Goal: Information Seeking & Learning: Learn about a topic

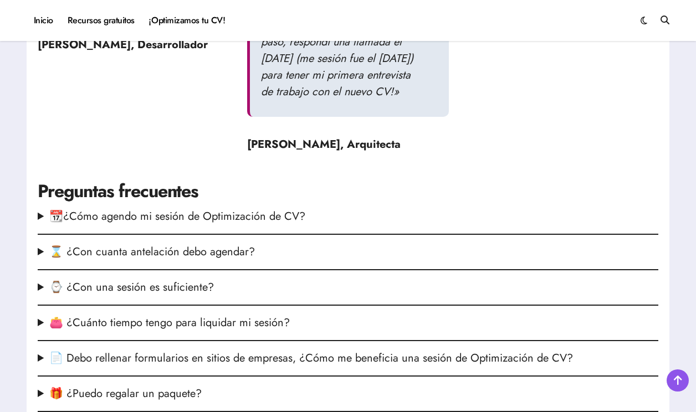
scroll to position [1429, 0]
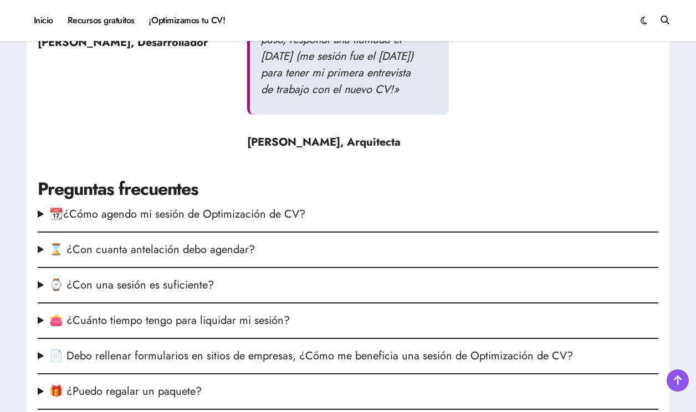
click at [298, 182] on h2 "Preguntas frecuentes" at bounding box center [348, 189] width 621 height 25
click at [290, 206] on summary "📆¿Cómo agendo mi sesión de Optimización de CV?" at bounding box center [348, 214] width 621 height 17
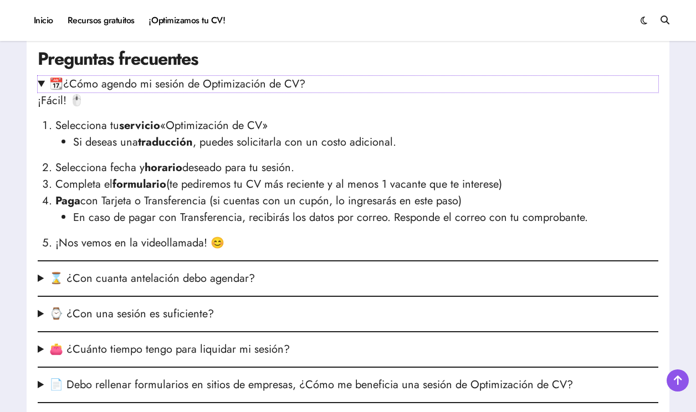
scroll to position [1561, 0]
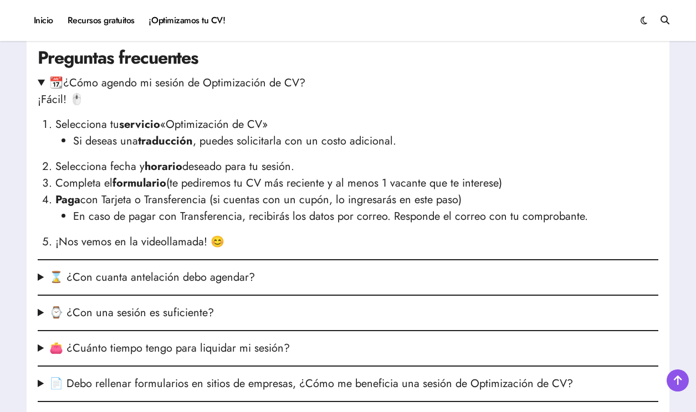
click at [239, 269] on summary "⌛ ¿Con cuanta antelación debo agendar?" at bounding box center [348, 277] width 621 height 17
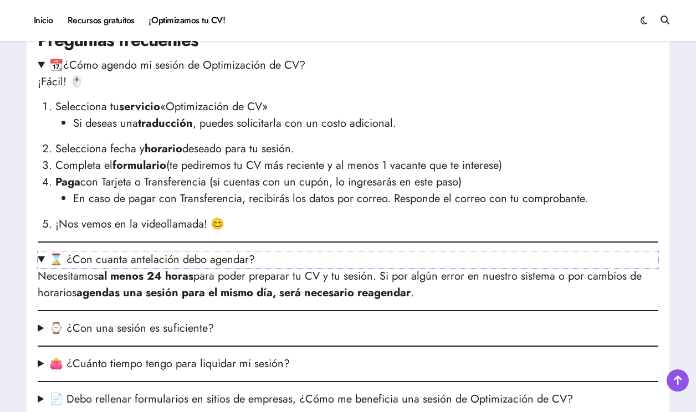
scroll to position [1580, 0]
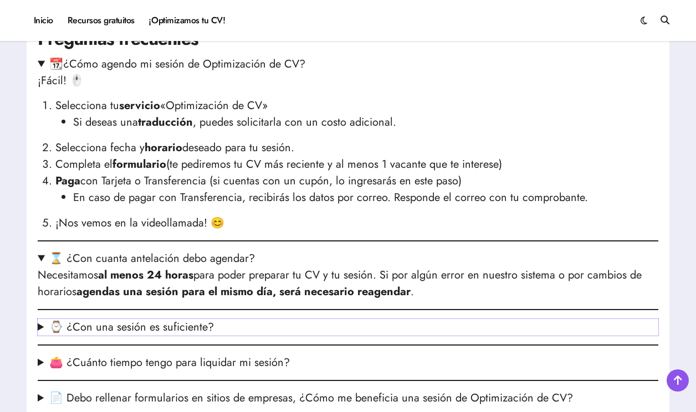
click at [203, 319] on summary "⌚ ¿Con una sesión es suficiente?" at bounding box center [348, 327] width 621 height 17
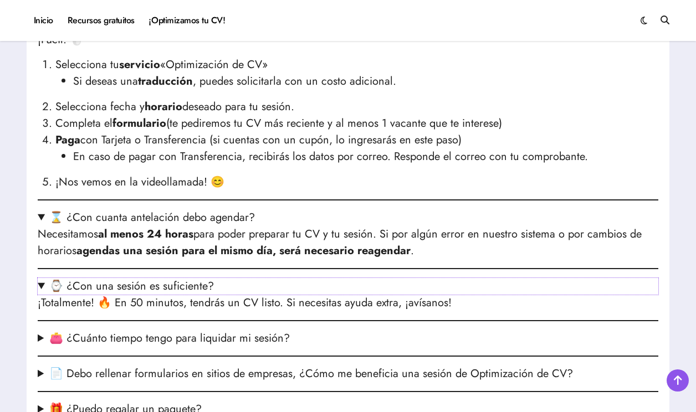
scroll to position [1623, 0]
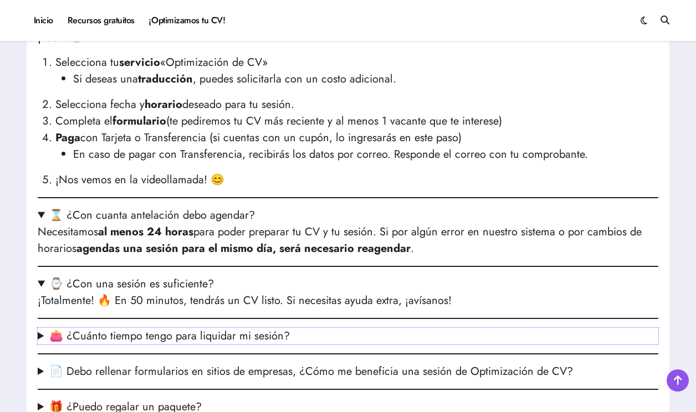
click at [201, 328] on summary "👛 ¿Cuánto tiempo tengo para liquidar mi sesión?" at bounding box center [348, 336] width 621 height 17
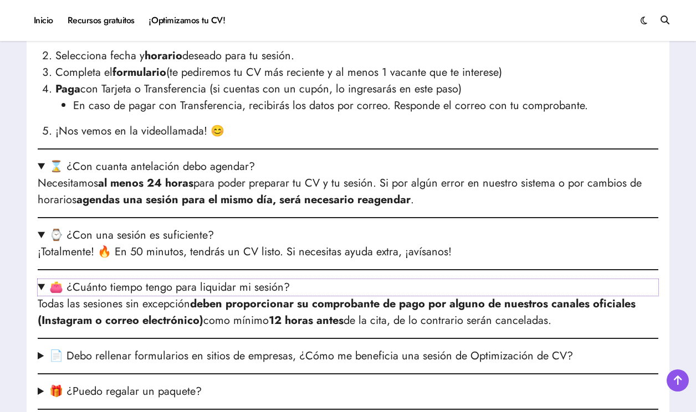
scroll to position [1675, 0]
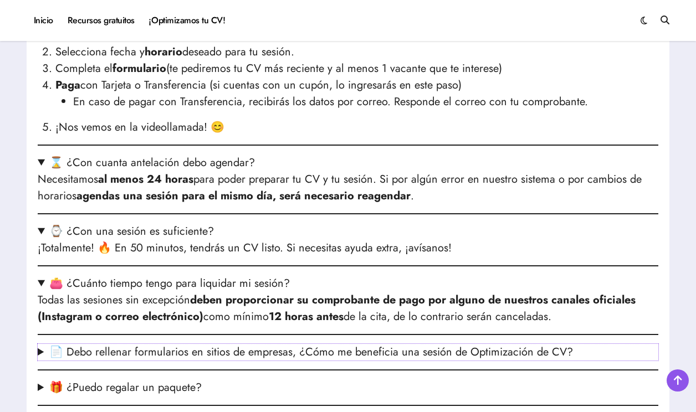
click at [197, 344] on summary "📄 Debo rellenar formularios en sitios de empresas, ¿Cómo me beneficia una sesió…" at bounding box center [348, 352] width 621 height 17
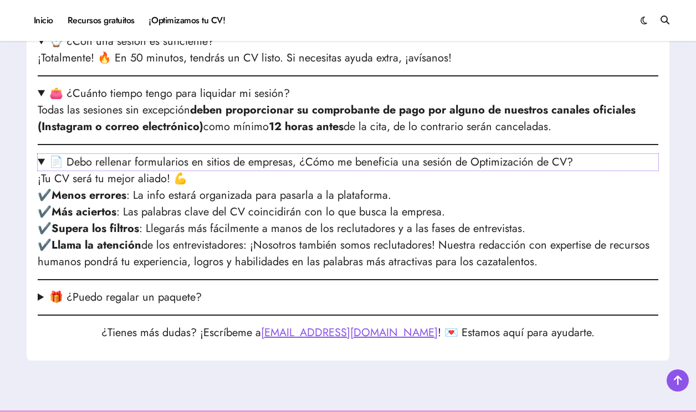
scroll to position [1899, 0]
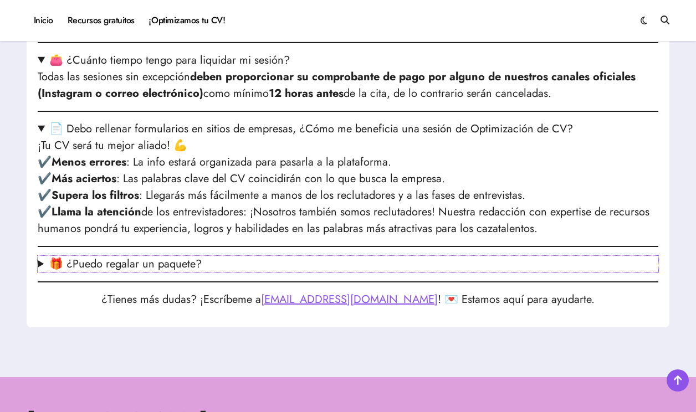
click at [169, 256] on summary "🎁 ¿Puedo regalar un paquete?" at bounding box center [348, 264] width 621 height 17
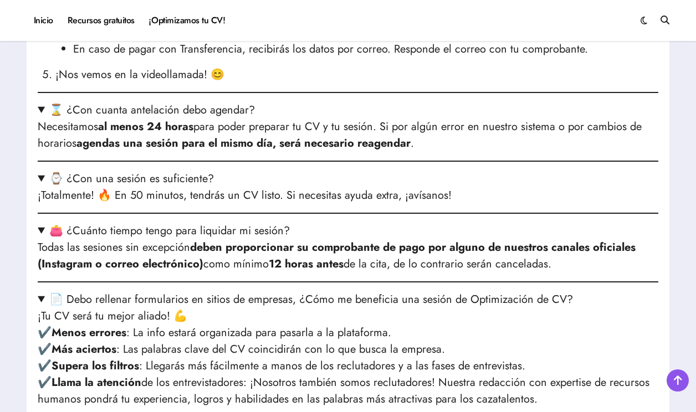
scroll to position [1645, 0]
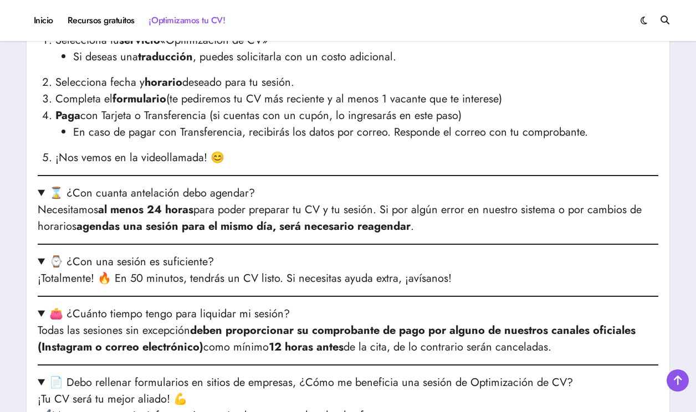
click at [193, 22] on link "¡Optimizamos tu CV!" at bounding box center [187, 21] width 90 height 30
click at [189, 18] on link "¡Optimizamos tu CV!" at bounding box center [187, 21] width 90 height 30
click at [52, 20] on link "Inicio" at bounding box center [44, 21] width 34 height 30
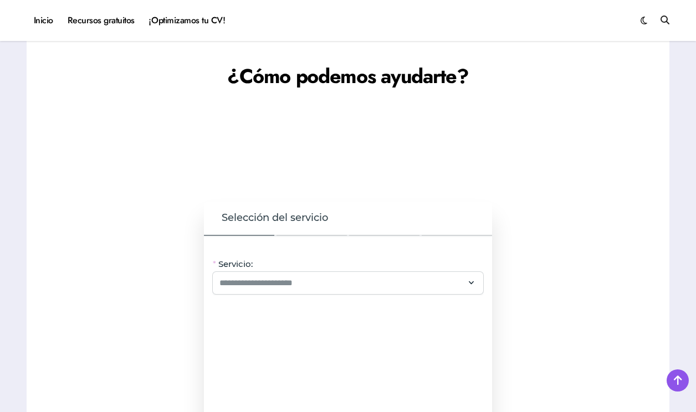
scroll to position [837, 0]
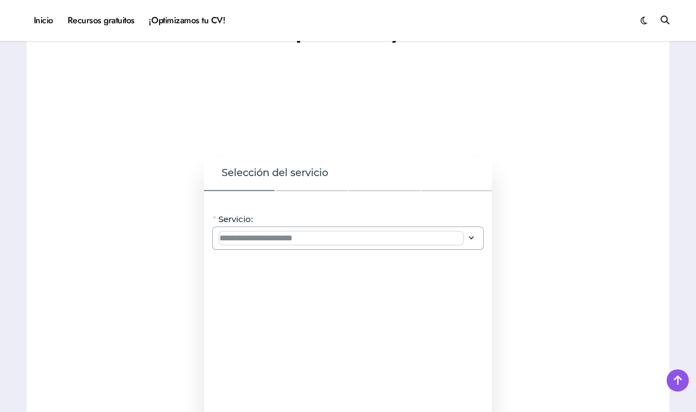
click at [254, 232] on input "Servicio:" at bounding box center [341, 238] width 244 height 13
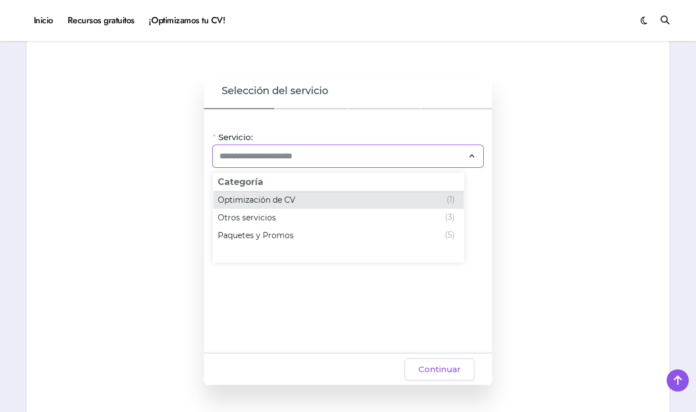
click at [261, 203] on span "Optimización de CV" at bounding box center [257, 199] width 78 height 11
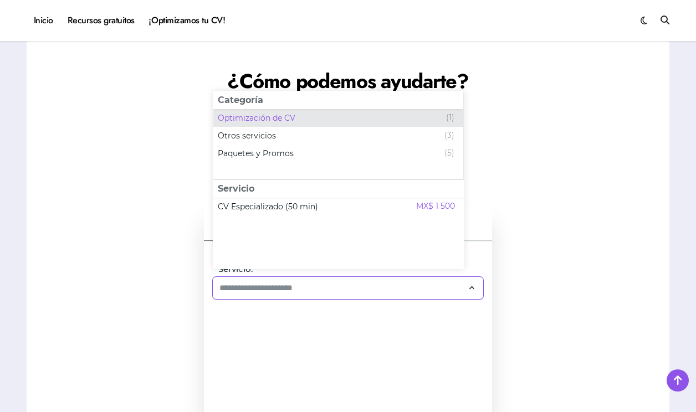
scroll to position [665, 0]
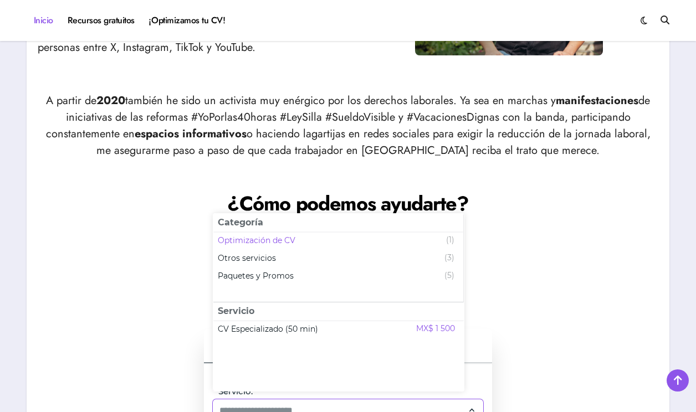
click at [50, 25] on link "Inicio" at bounding box center [44, 21] width 34 height 30
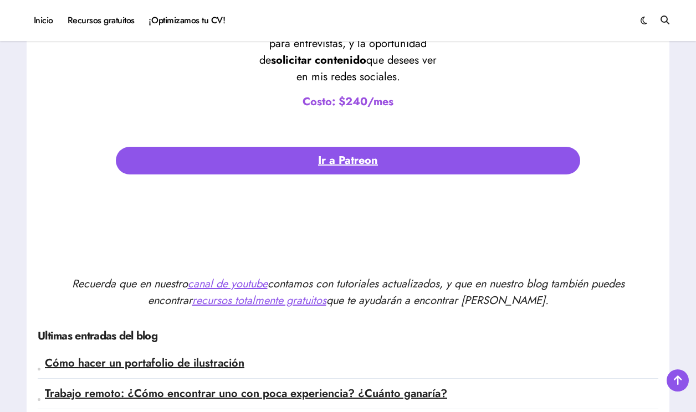
scroll to position [2352, 0]
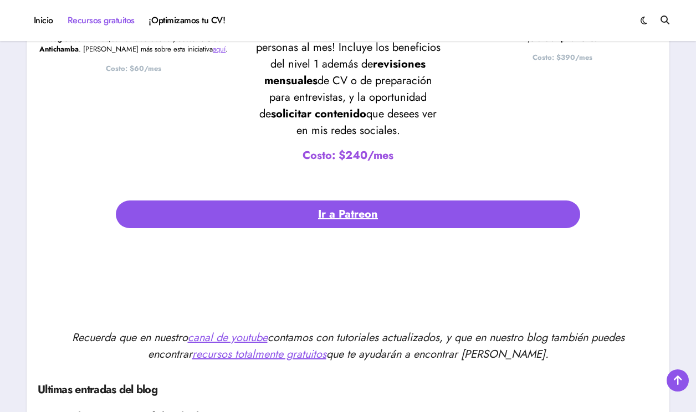
click at [110, 31] on link "Recursos gratuitos" at bounding box center [100, 21] width 81 height 30
click at [99, 18] on link "Recursos gratuitos" at bounding box center [100, 21] width 81 height 30
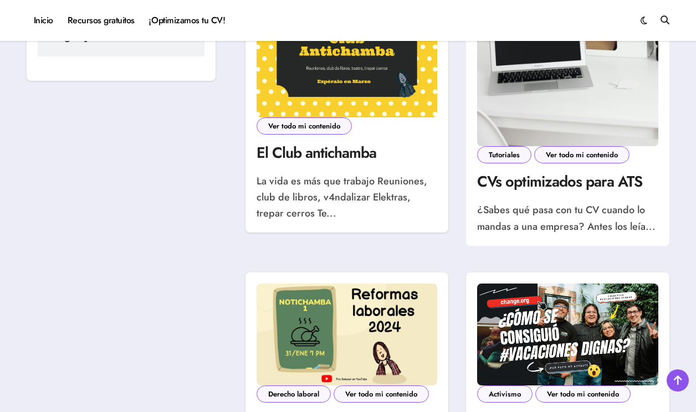
scroll to position [782, 0]
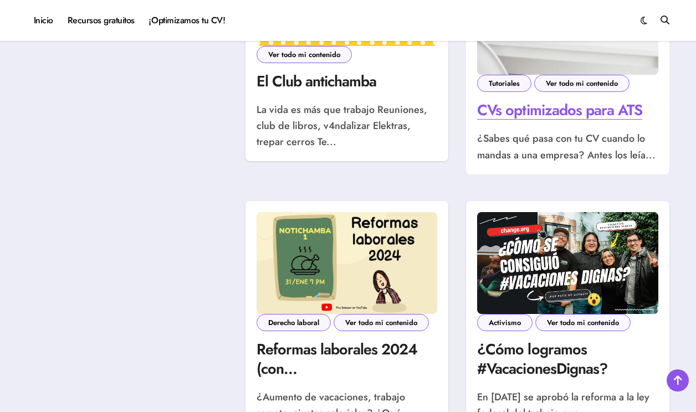
click at [526, 111] on link "CVs optimizados para ATS" at bounding box center [559, 110] width 165 height 22
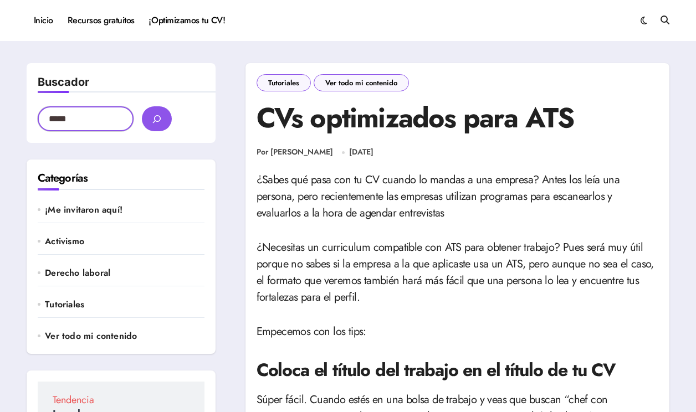
click at [73, 122] on input "Buscador" at bounding box center [86, 118] width 96 height 25
type input "**"
click at [157, 119] on button "buscar" at bounding box center [157, 118] width 30 height 25
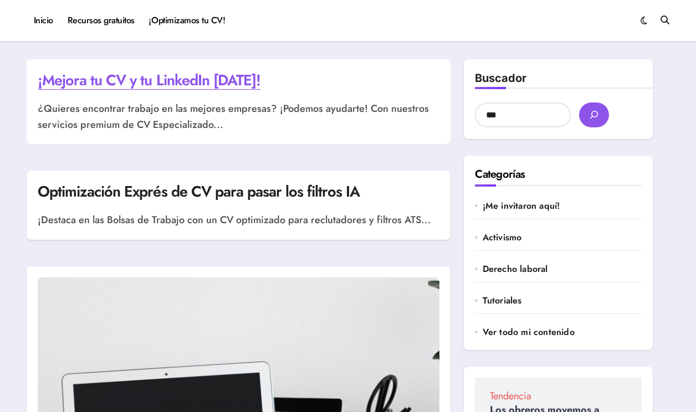
scroll to position [48, 0]
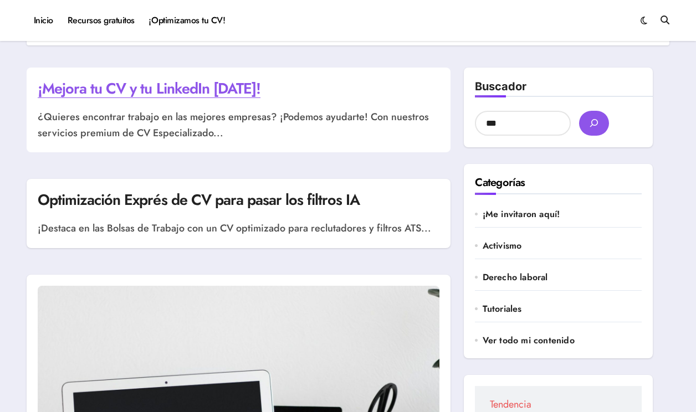
click at [204, 88] on link "¡Mejora tu CV y tu LinkedIn [DATE]!" at bounding box center [149, 89] width 223 height 22
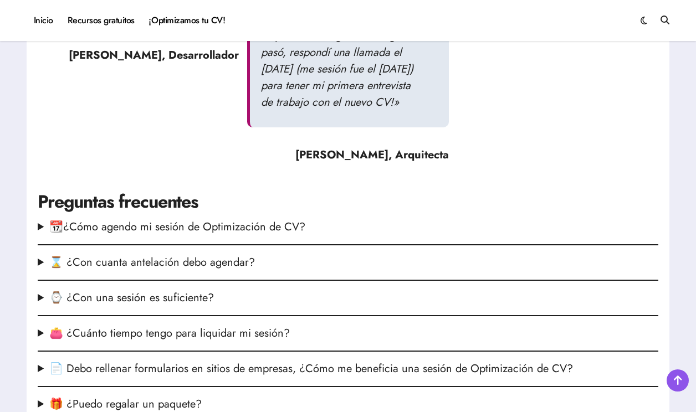
scroll to position [1183, 0]
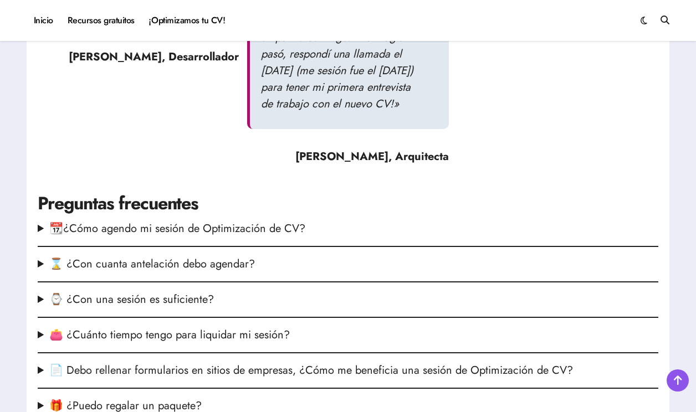
click at [228, 230] on summary "📆¿Cómo agendo mi sesión de Optimización de CV?" at bounding box center [348, 229] width 621 height 17
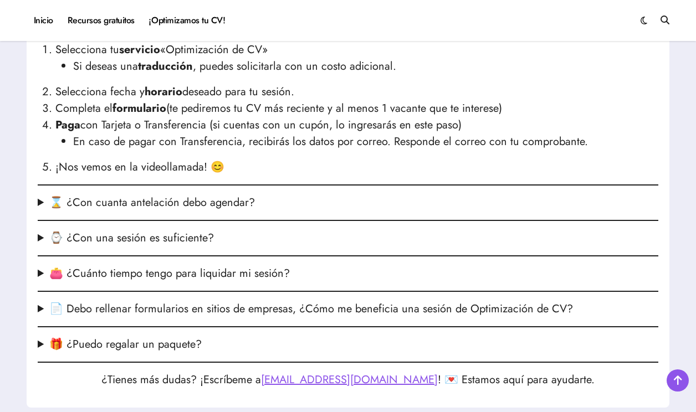
scroll to position [1407, 0]
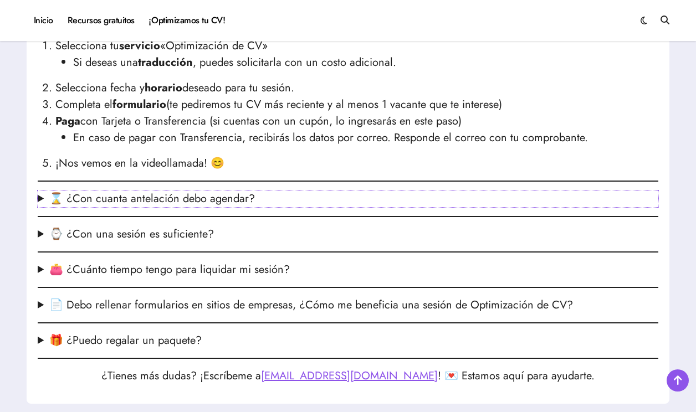
click at [211, 203] on summary "⌛ ¿Con cuanta antelación debo agendar?" at bounding box center [348, 199] width 621 height 17
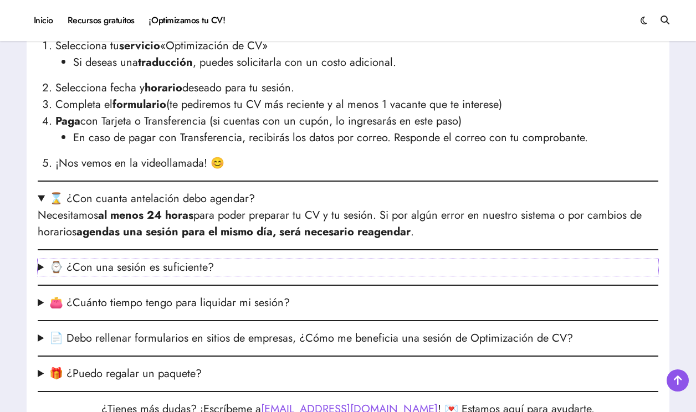
click at [201, 268] on summary "⌚ ¿Con una sesión es suficiente?" at bounding box center [348, 267] width 621 height 17
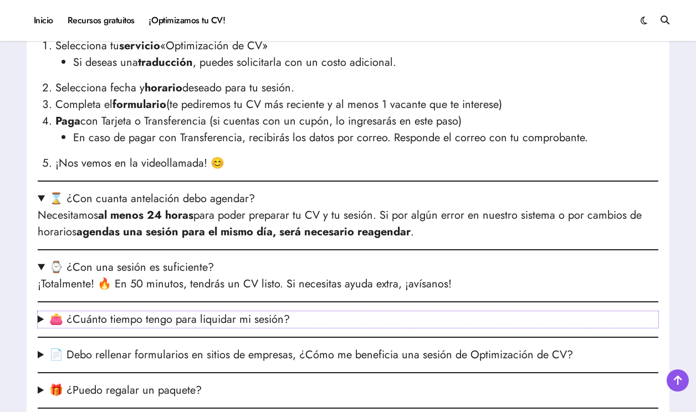
click at [196, 324] on summary "👛 ¿Cuánto tiempo tengo para liquidar mi sesión?" at bounding box center [348, 319] width 621 height 17
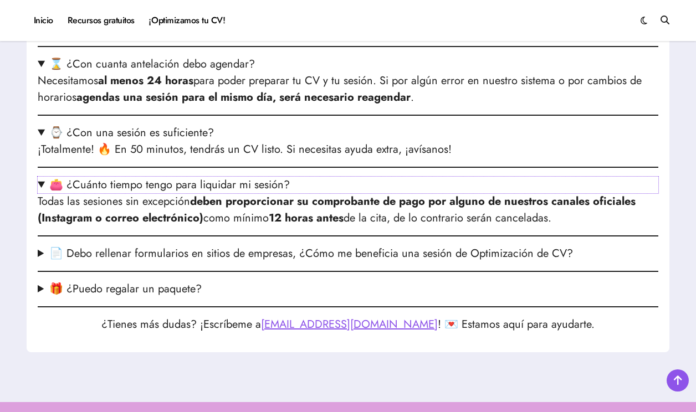
scroll to position [1535, 0]
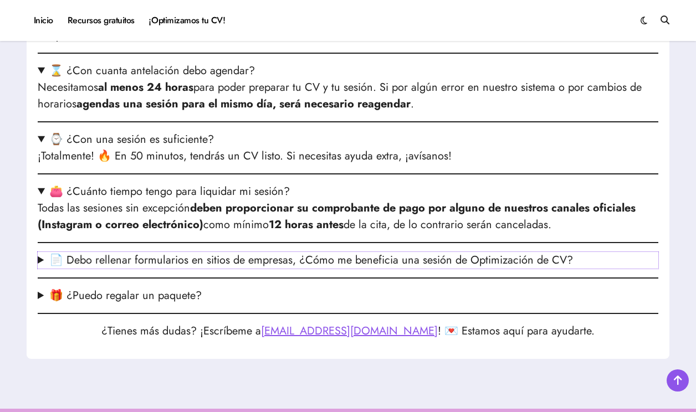
click at [193, 261] on summary "📄 Debo rellenar formularios en sitios de empresas, ¿Cómo me beneficia una sesió…" at bounding box center [348, 260] width 621 height 17
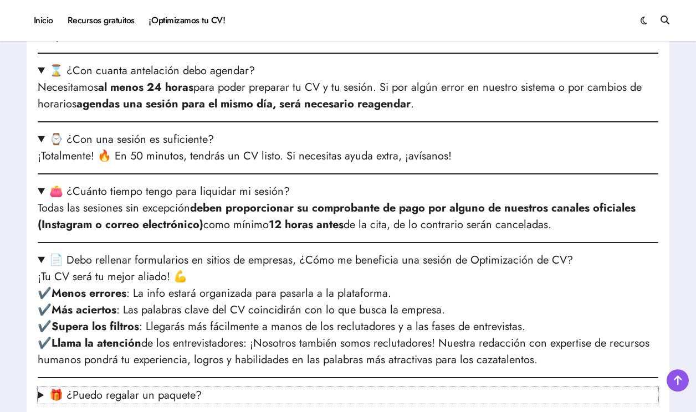
click at [171, 394] on summary "🎁 ¿Puedo regalar un paquete?" at bounding box center [348, 395] width 621 height 17
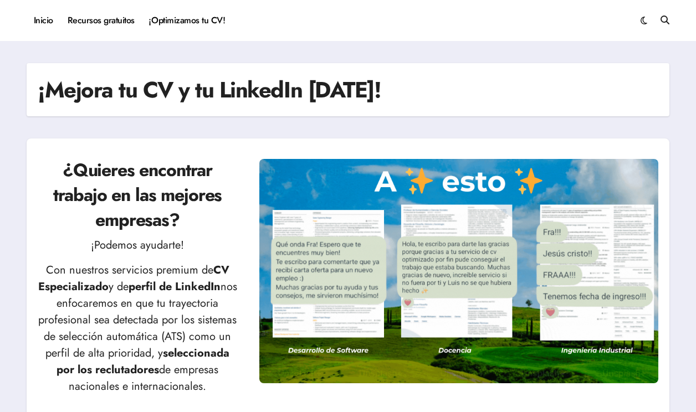
scroll to position [0, 0]
click at [116, 24] on link "Recursos gratuitos" at bounding box center [100, 21] width 81 height 30
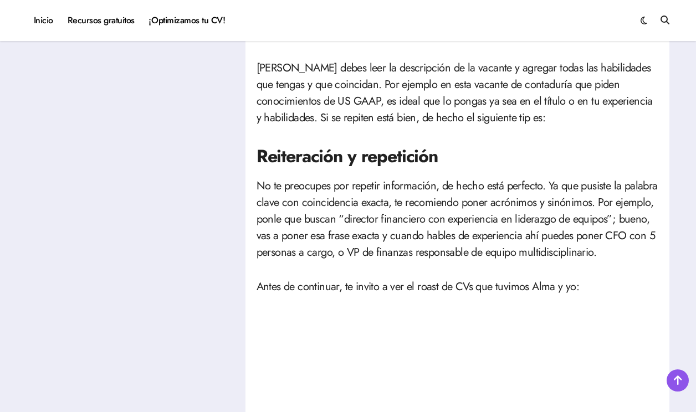
scroll to position [587, 0]
